Goal: Information Seeking & Learning: Learn about a topic

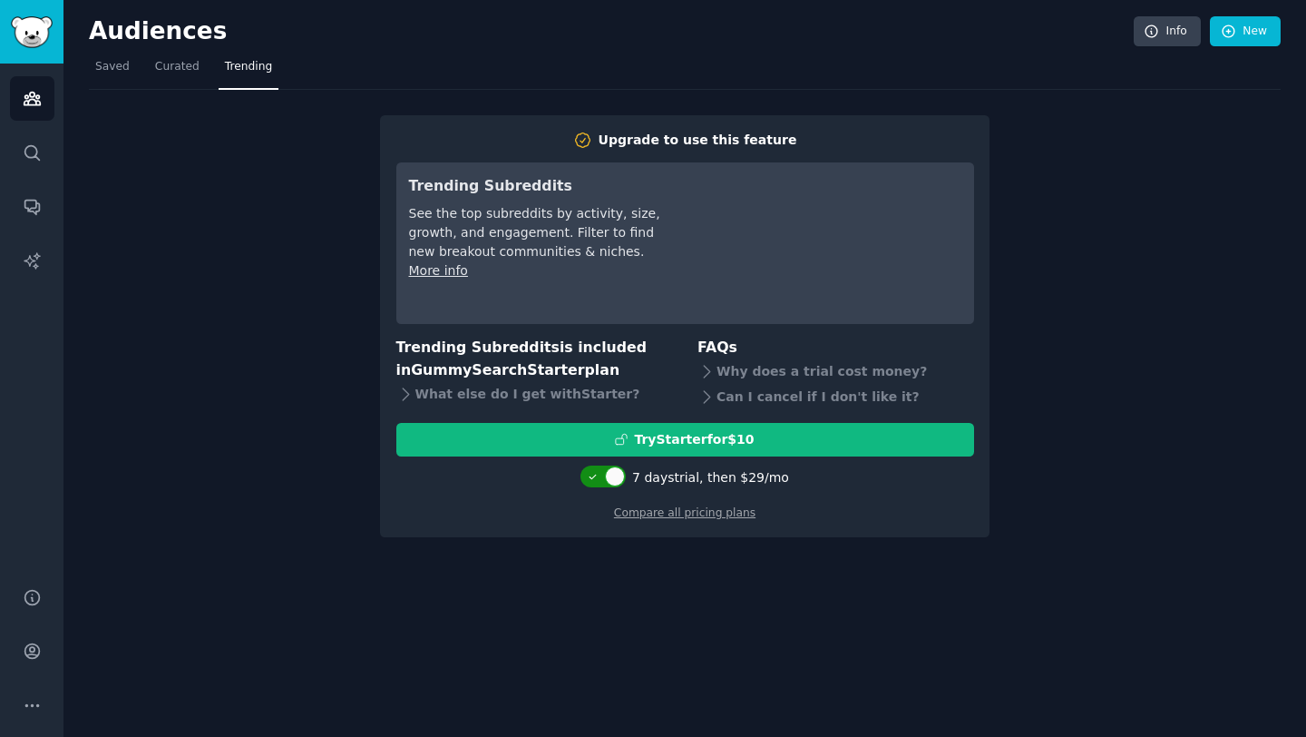
click at [618, 472] on div at bounding box center [615, 476] width 20 height 20
click at [599, 477] on div at bounding box center [593, 476] width 20 height 20
checkbox input "true"
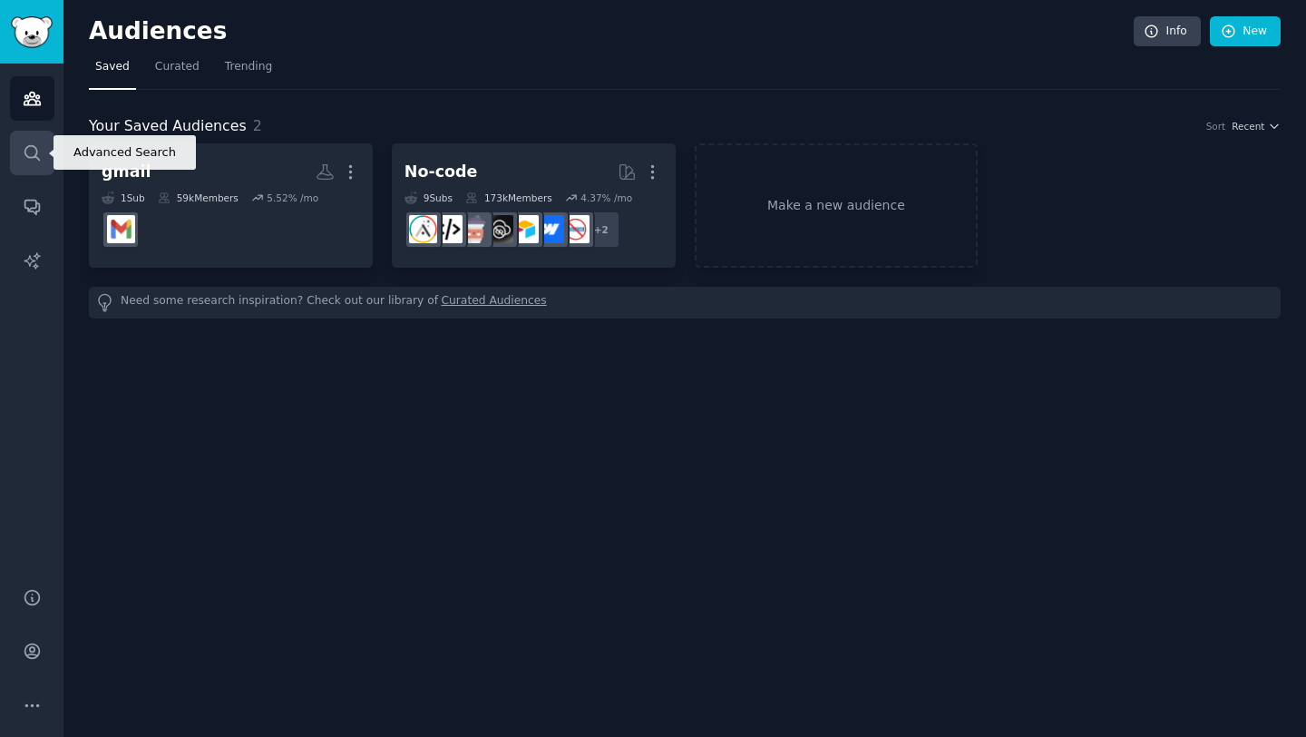
click at [26, 156] on icon "Sidebar" at bounding box center [31, 152] width 15 height 15
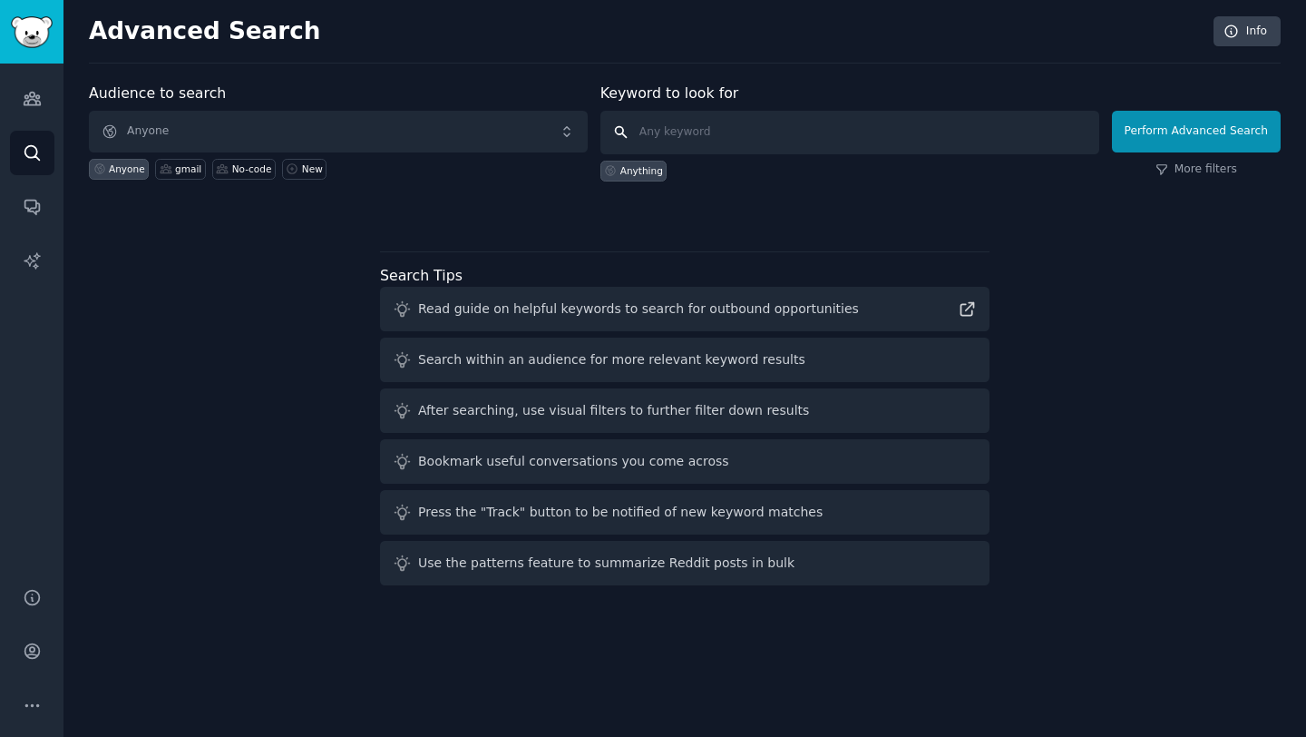
click at [709, 132] on input "text" at bounding box center [850, 133] width 499 height 44
type input "chess"
click at [1182, 118] on button "Perform Advanced Search" at bounding box center [1196, 132] width 169 height 42
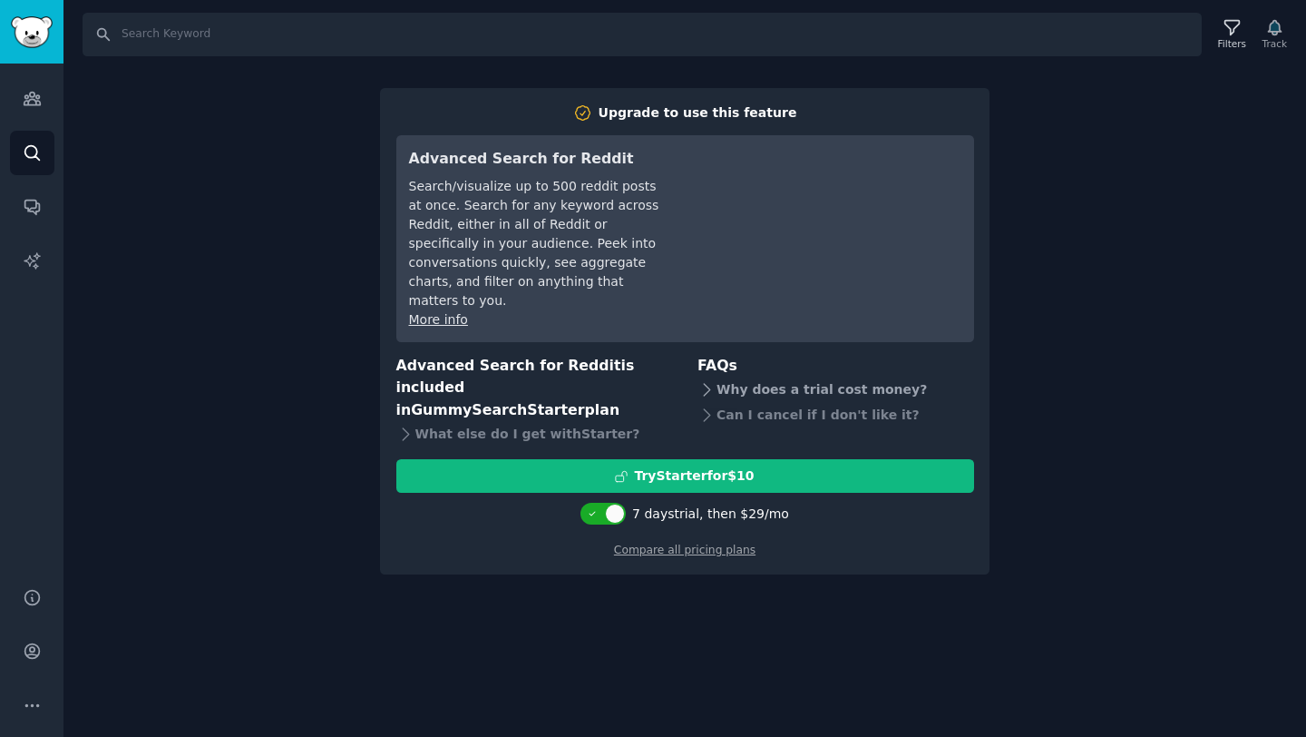
click at [706, 383] on icon at bounding box center [707, 389] width 6 height 12
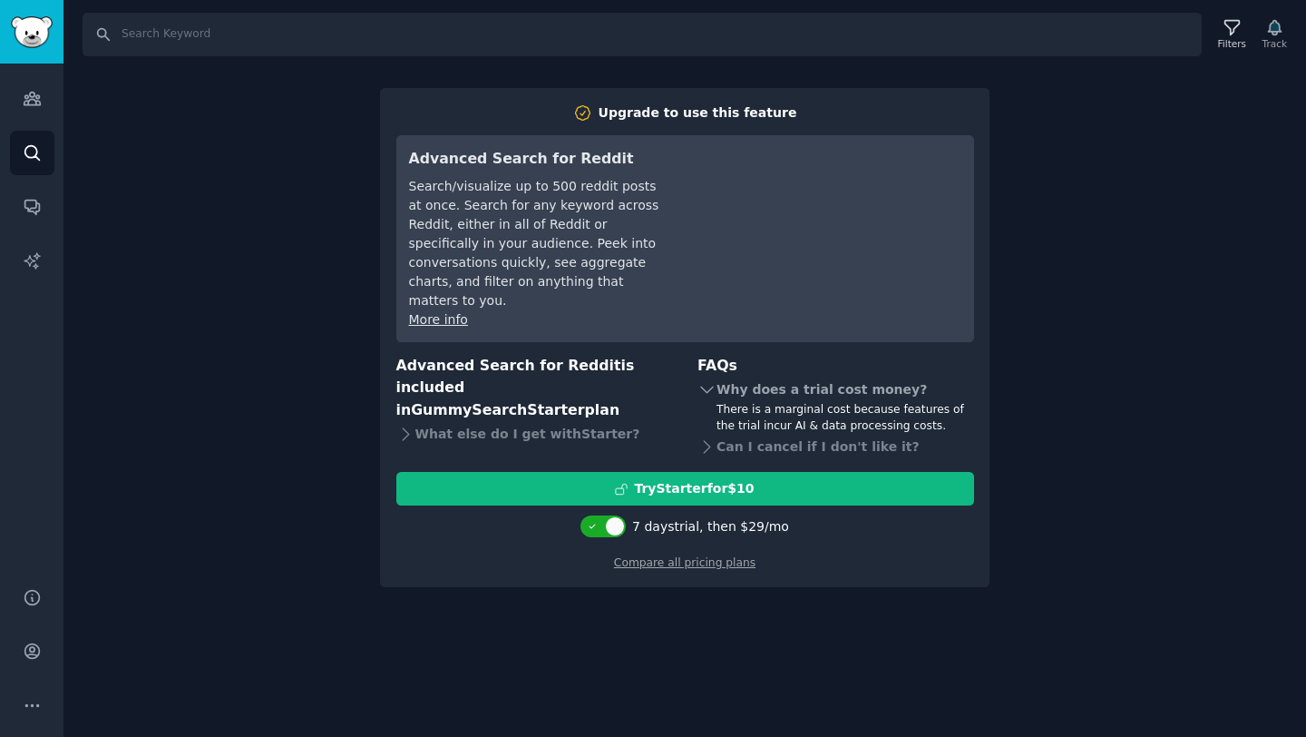
click at [706, 386] on icon at bounding box center [707, 389] width 12 height 6
